Goal: Obtain resource: Obtain resource

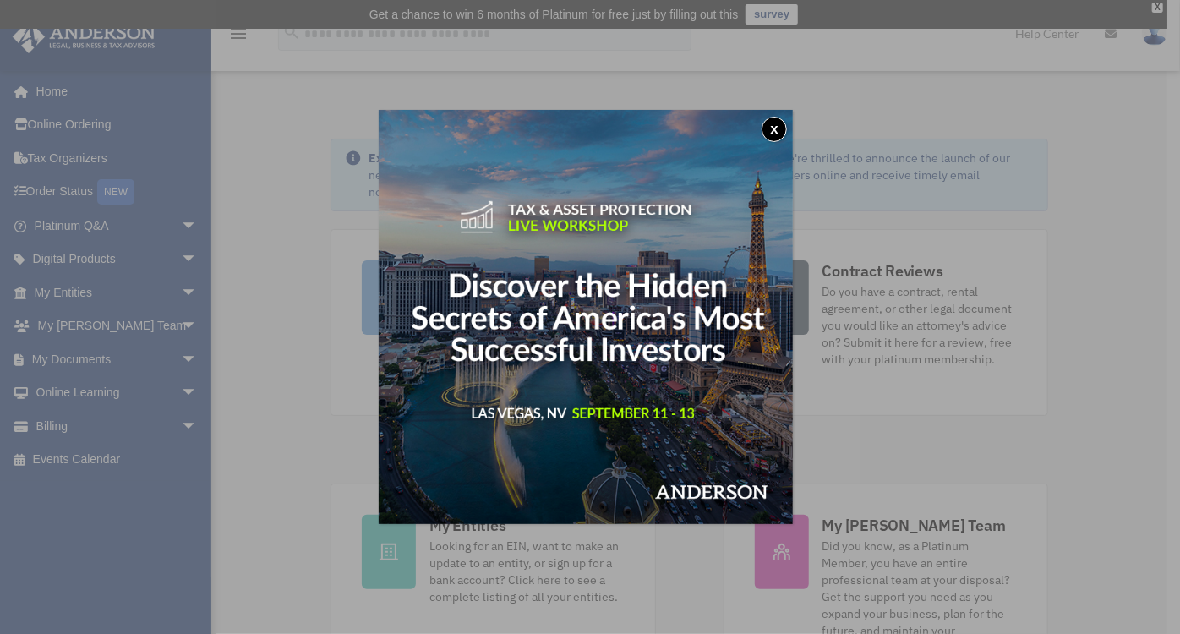
click at [787, 124] on button "x" at bounding box center [774, 129] width 25 height 25
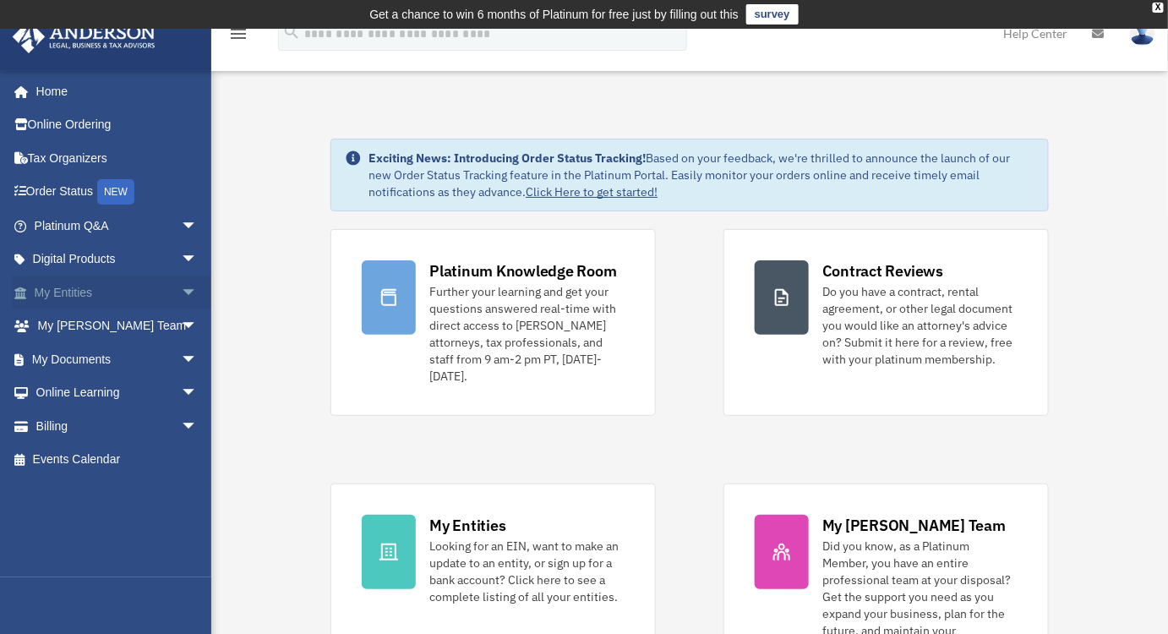
click at [183, 286] on span "arrow_drop_down" at bounding box center [198, 293] width 34 height 35
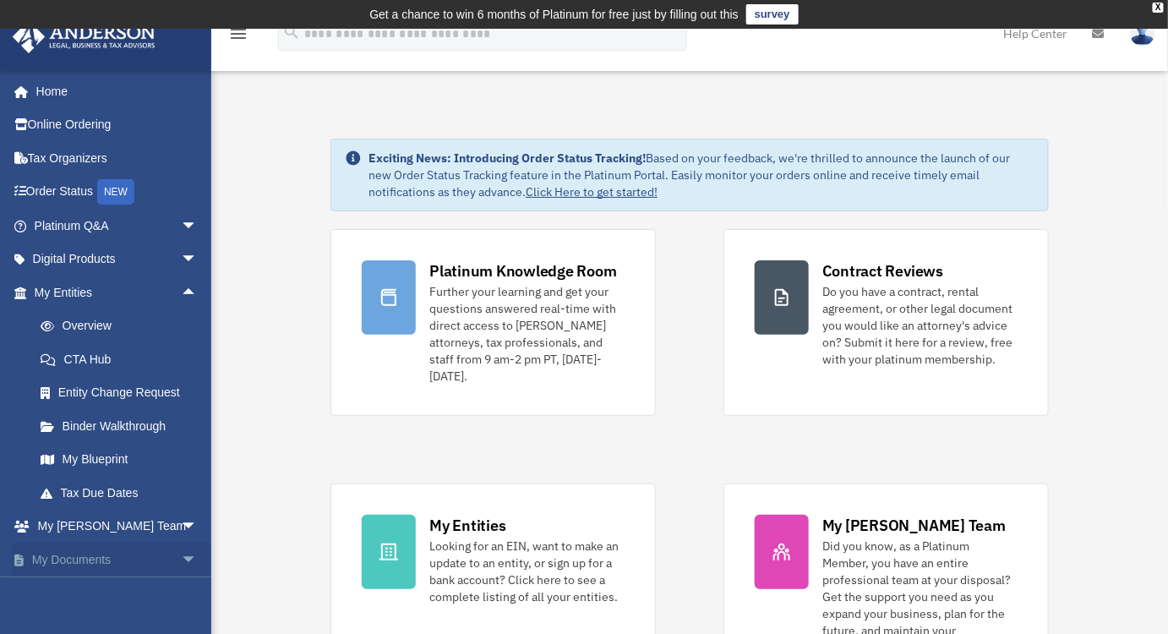
click at [181, 558] on span "arrow_drop_down" at bounding box center [198, 560] width 34 height 35
click at [181, 287] on span "arrow_drop_up" at bounding box center [198, 293] width 34 height 35
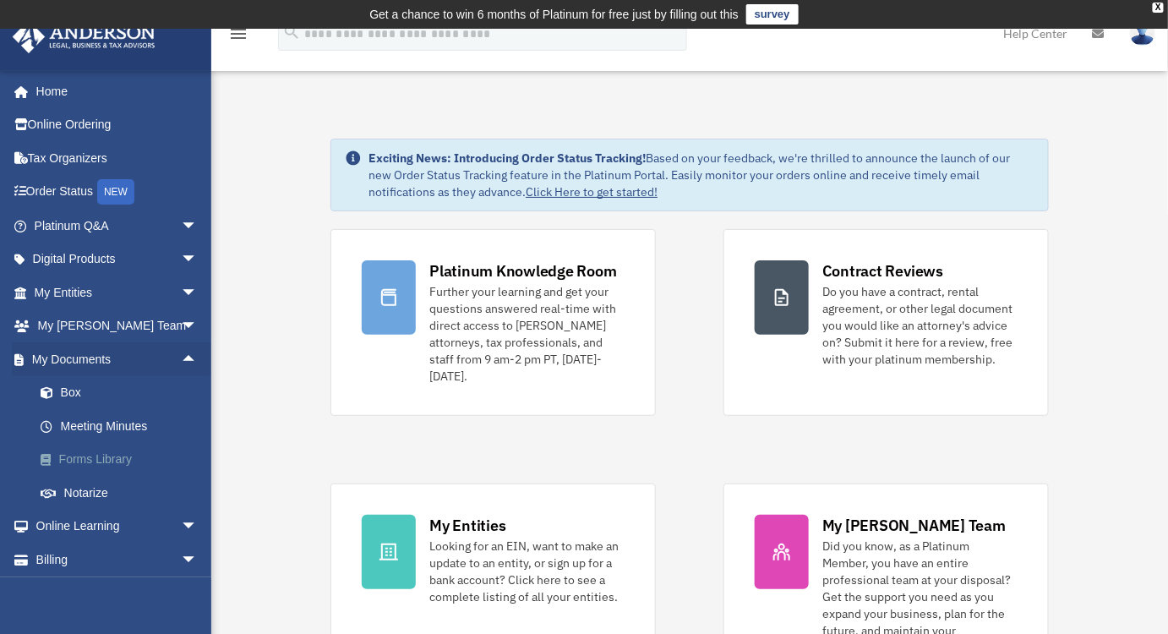
click at [109, 465] on link "Forms Library" at bounding box center [123, 460] width 199 height 34
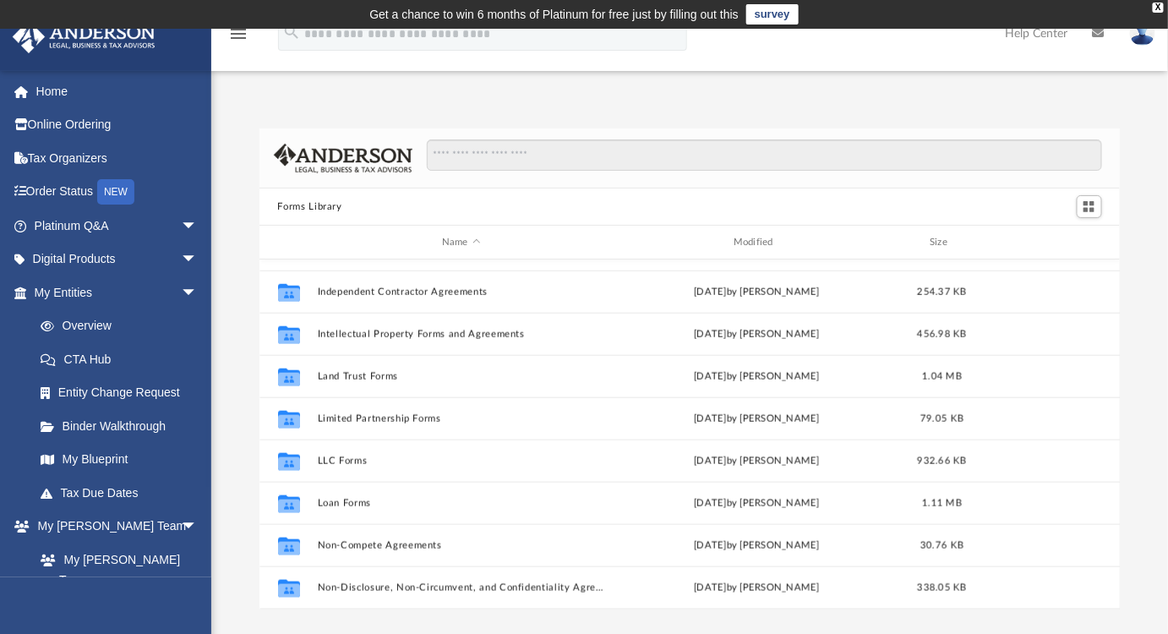
scroll to position [609, 0]
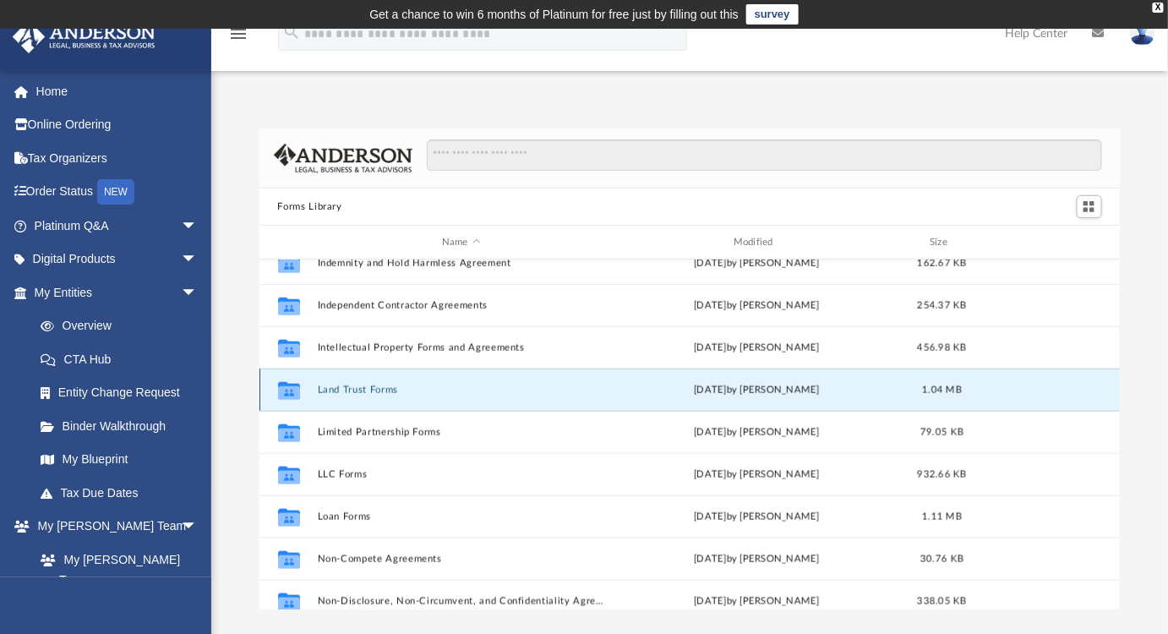
click at [363, 391] on button "Land Trust Forms" at bounding box center [461, 390] width 288 height 11
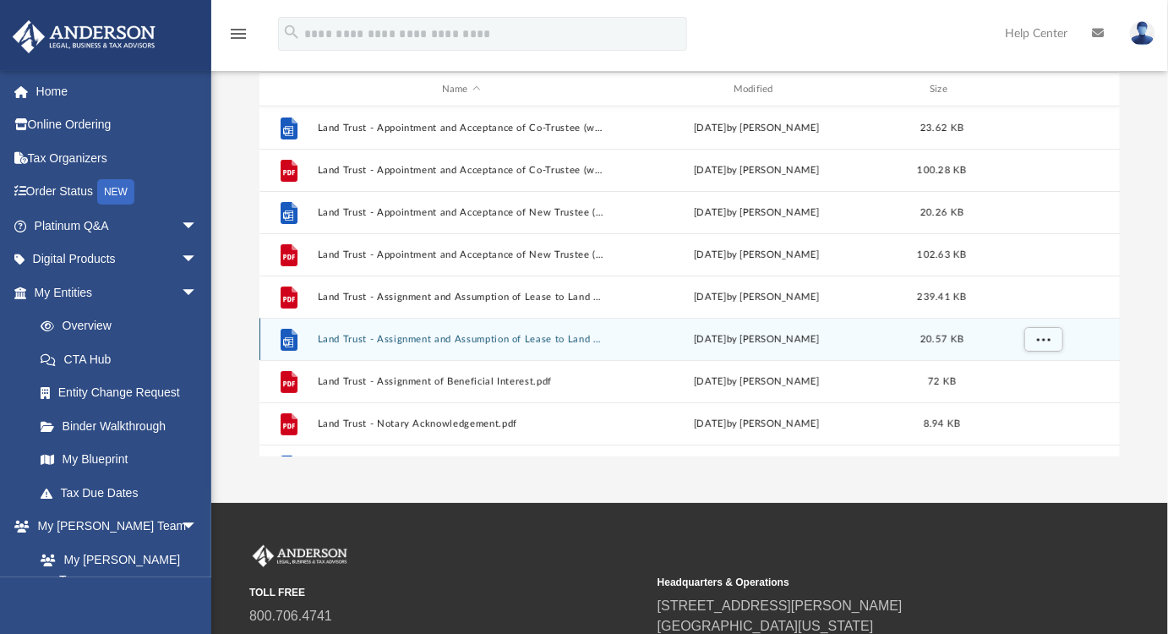
scroll to position [76, 0]
